Goal: Answer question/provide support

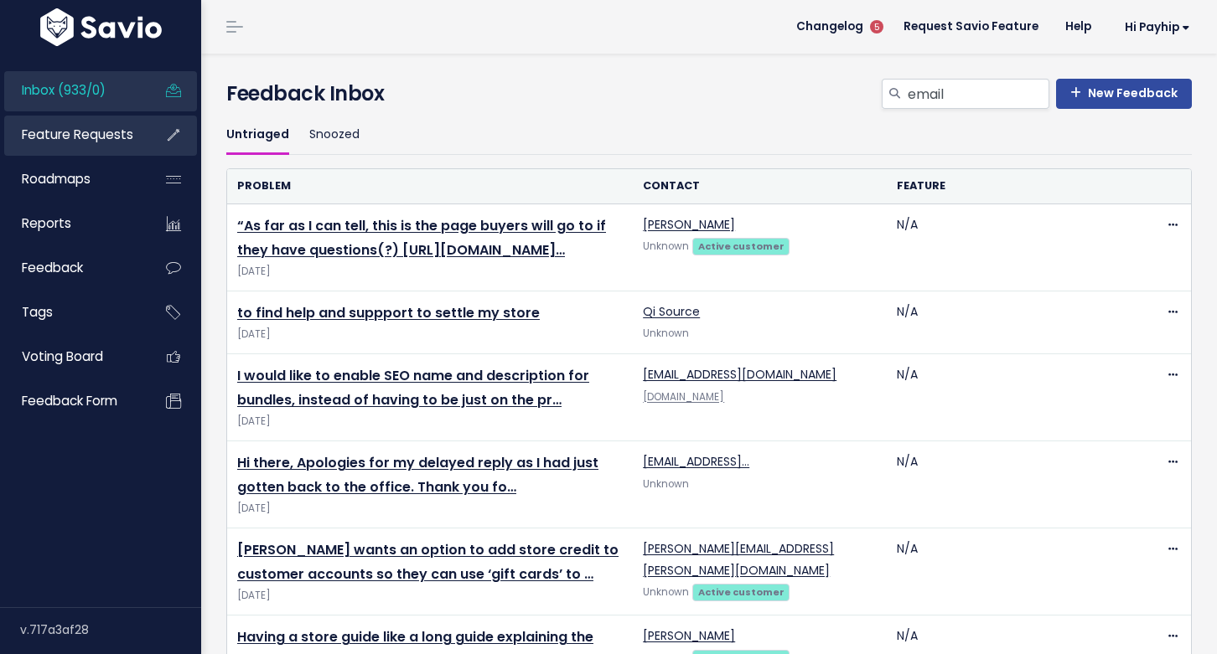
type input "email"
click at [85, 121] on link "Feature Requests" at bounding box center [71, 135] width 135 height 39
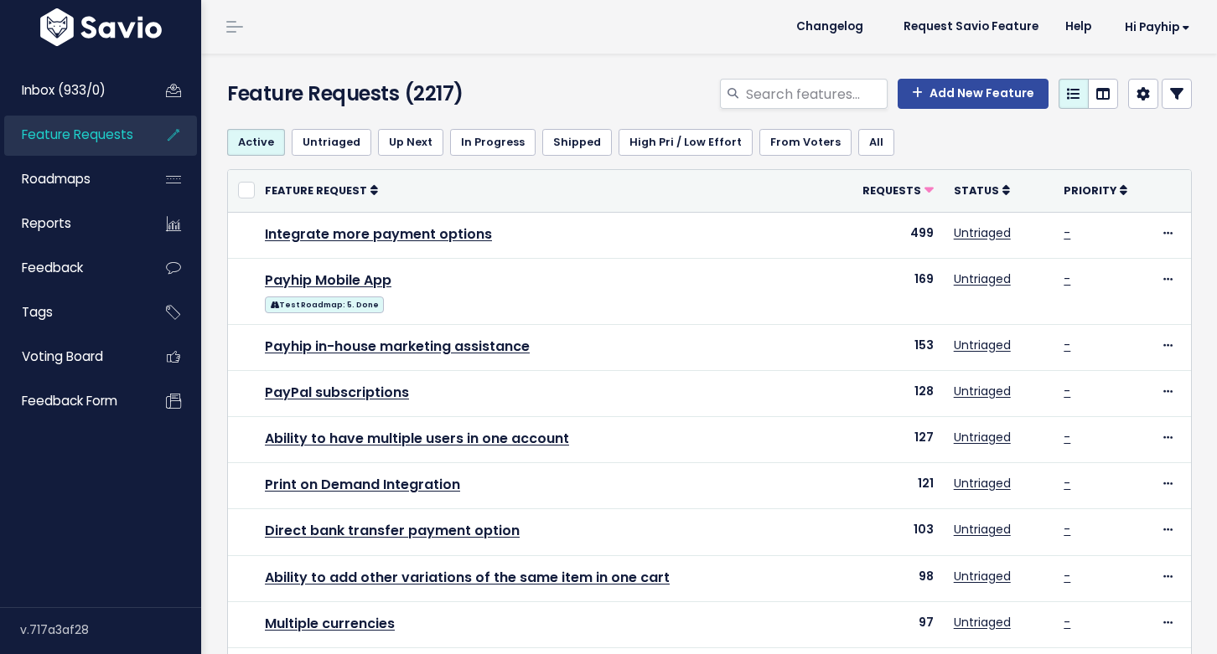
select select
click at [1177, 92] on icon at bounding box center [1176, 93] width 13 height 13
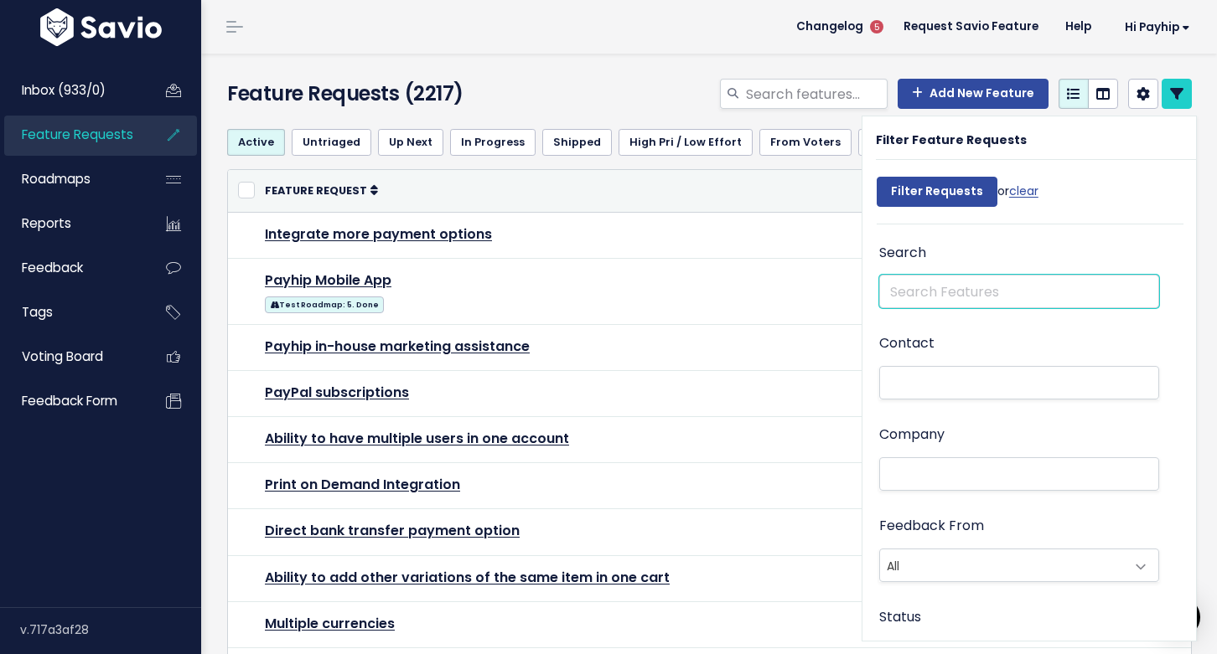
click at [966, 284] on input "text" at bounding box center [1019, 292] width 280 height 34
type input "email"
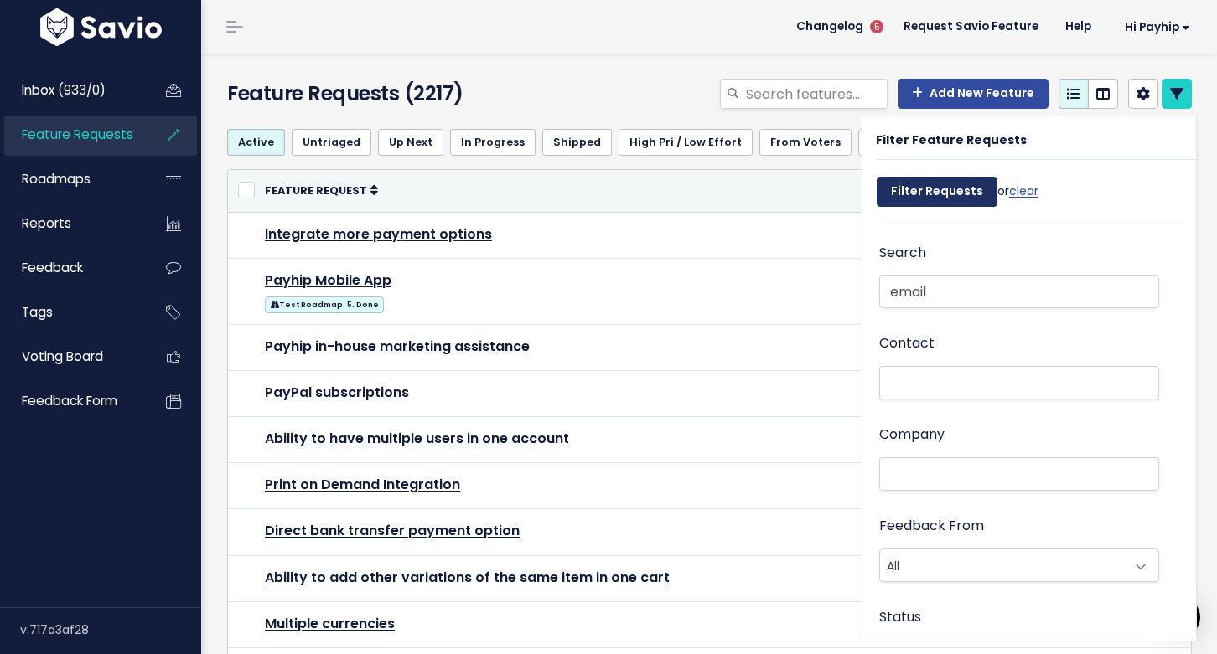
click at [940, 199] on input "Filter Requests" at bounding box center [937, 192] width 121 height 30
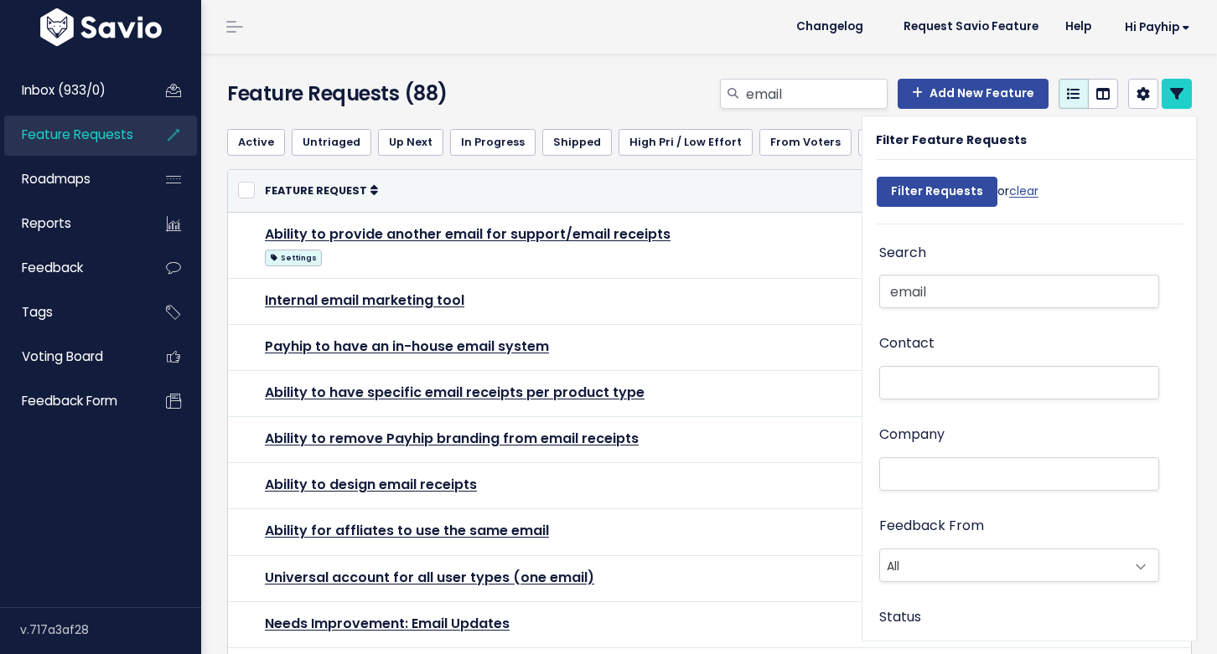
select select
click at [1176, 91] on icon at bounding box center [1176, 93] width 13 height 13
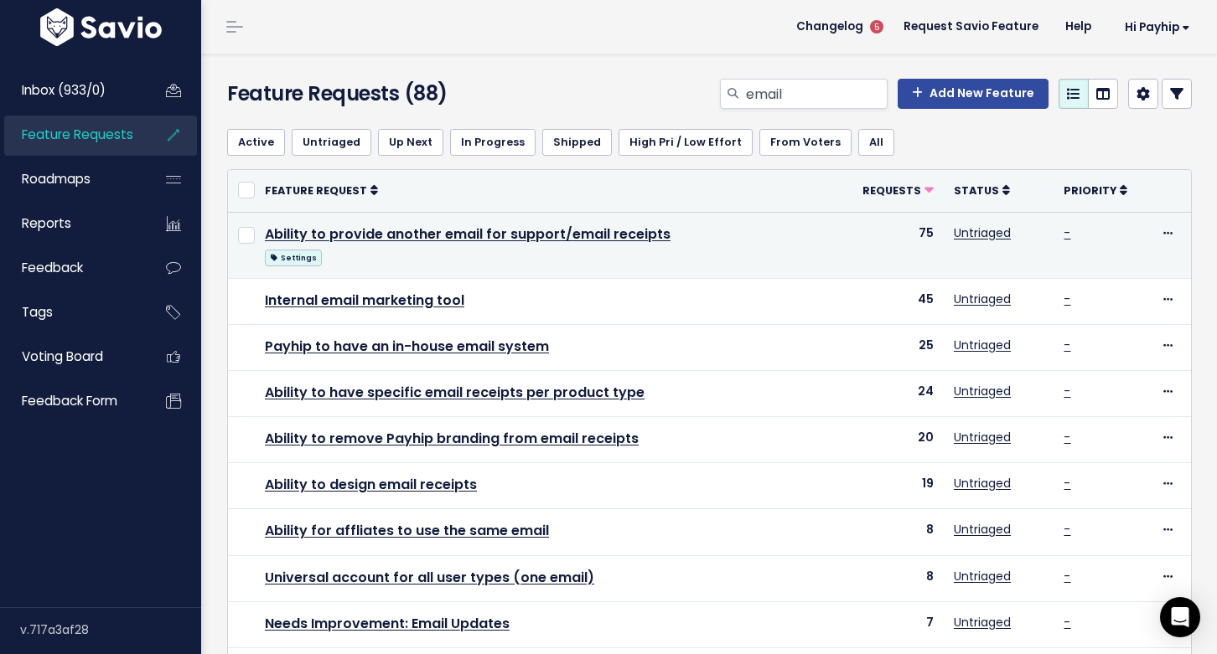
click at [593, 224] on td "Ability to provide another email for support/email receipts Settings" at bounding box center [547, 245] width 584 height 66
click at [591, 235] on link "Ability to provide another email for support/email receipts" at bounding box center [468, 234] width 406 height 19
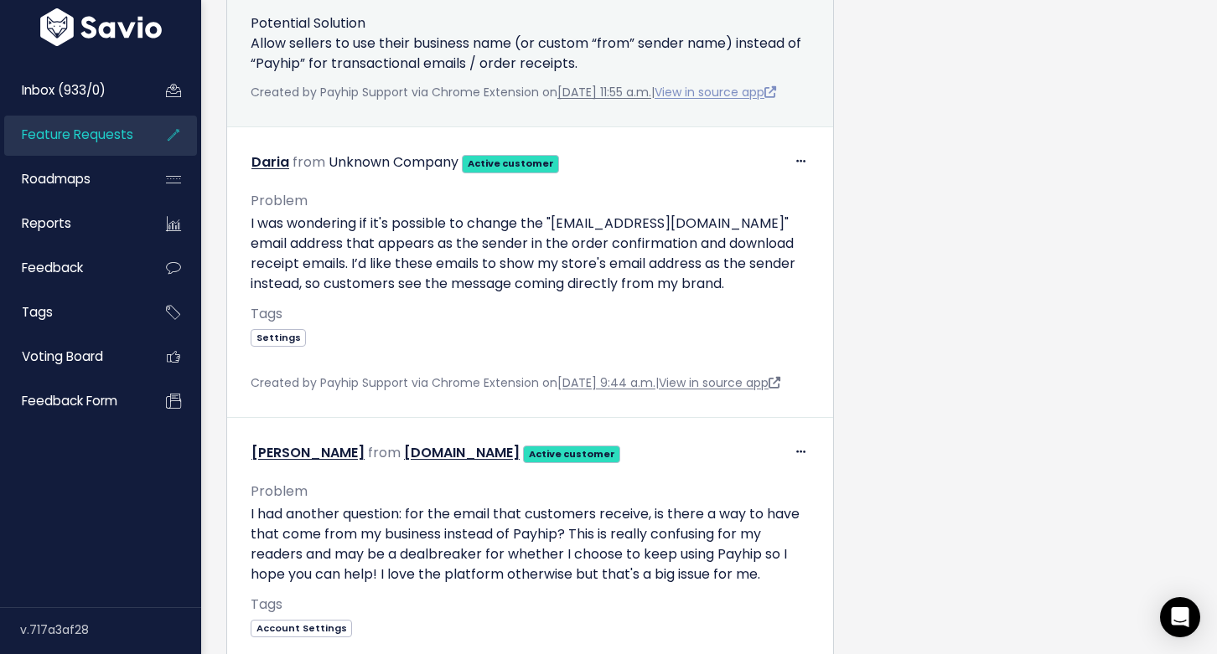
scroll to position [858, 0]
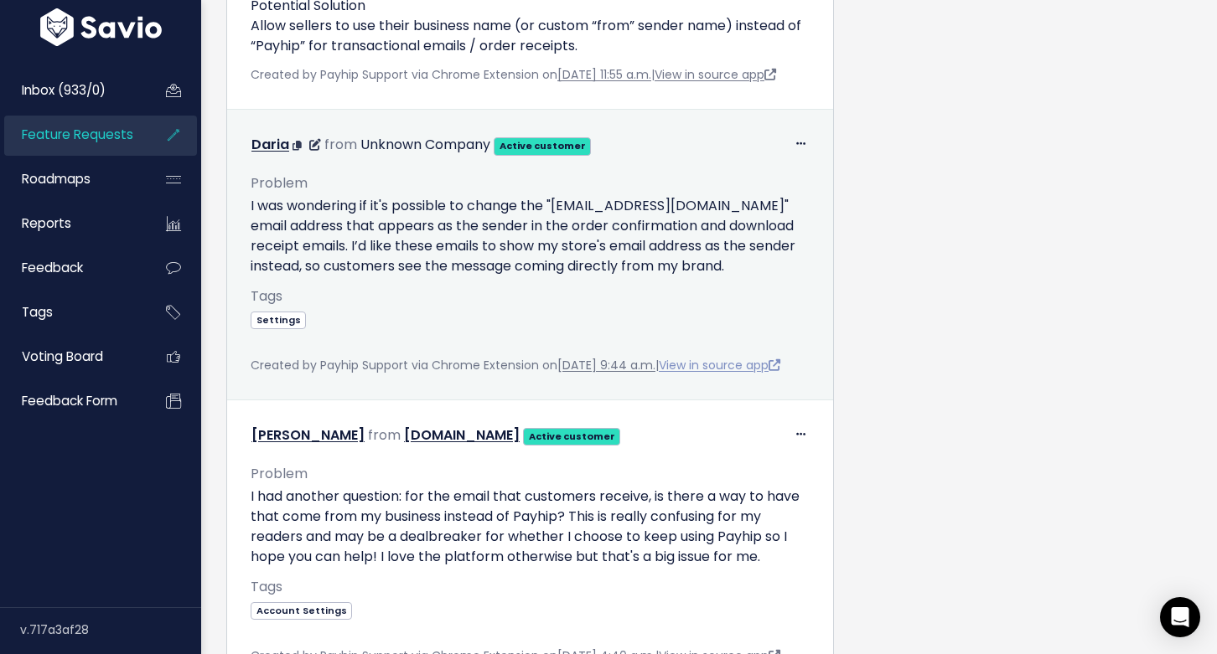
click at [736, 374] on link "View in source app" at bounding box center [720, 365] width 122 height 17
